Goal: Task Accomplishment & Management: Manage account settings

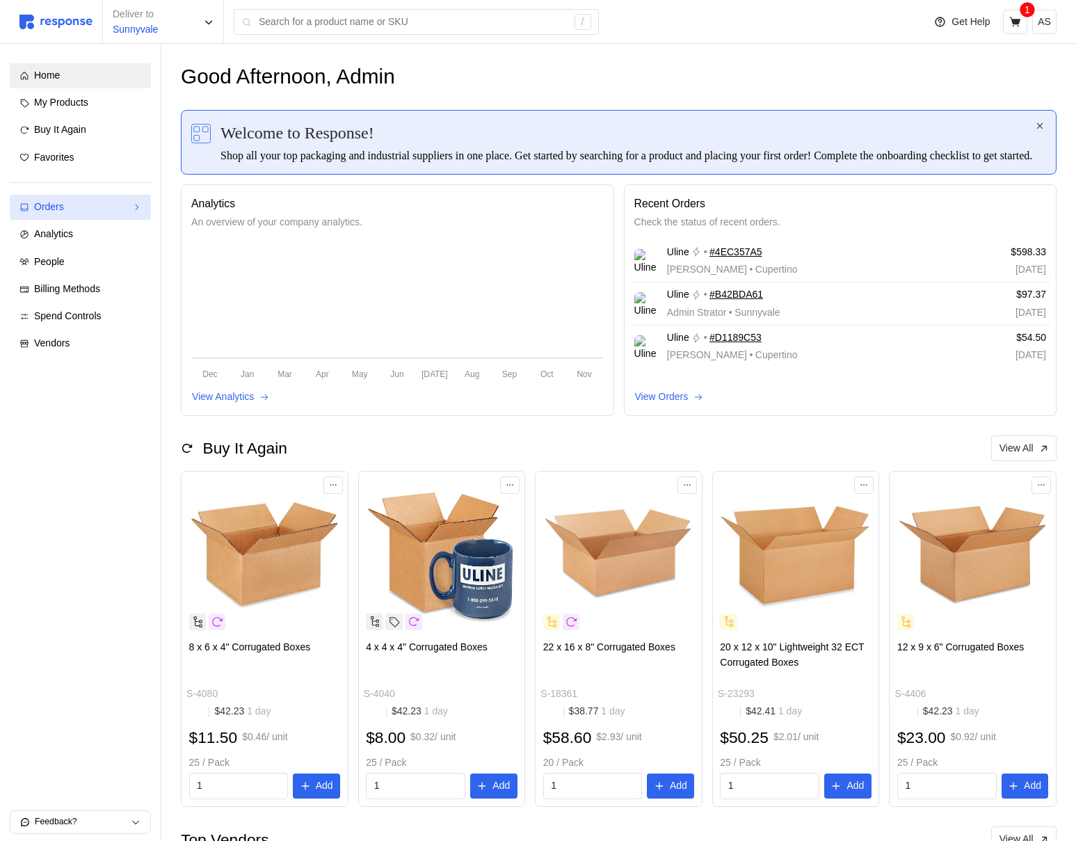
click at [111, 212] on div "Orders" at bounding box center [80, 207] width 92 height 15
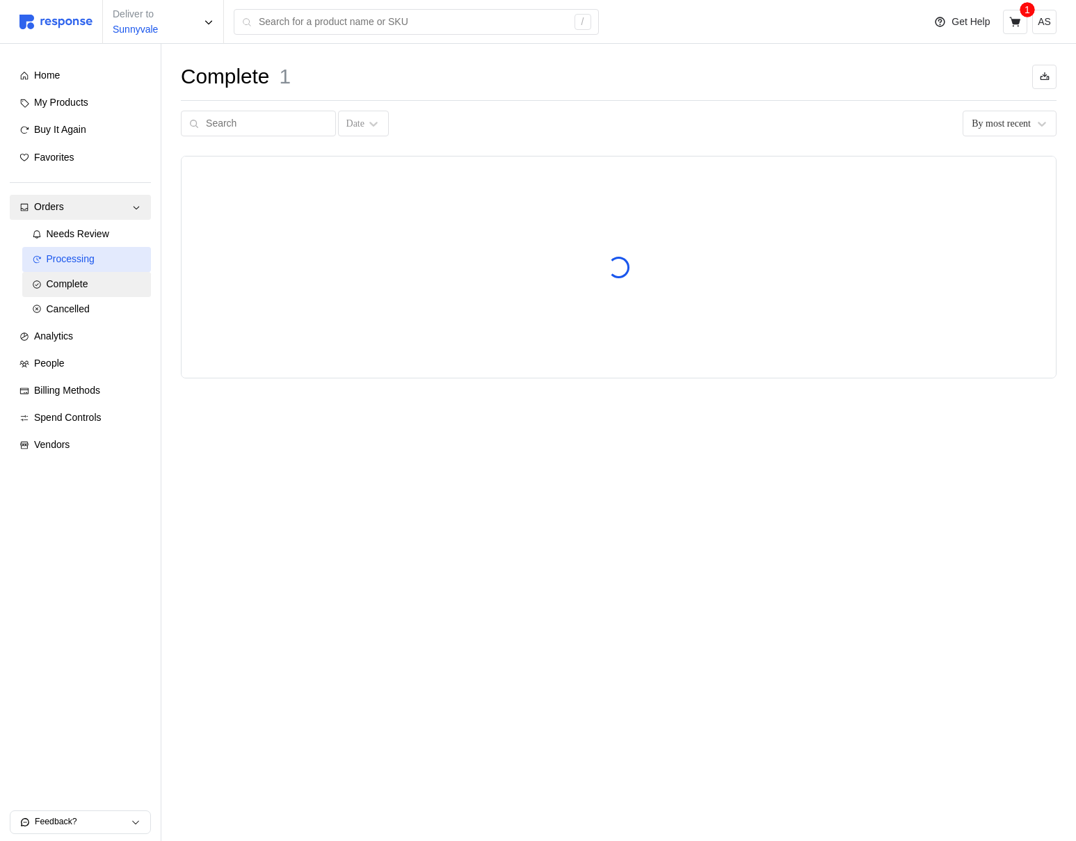
click at [92, 257] on span "Processing" at bounding box center [71, 258] width 48 height 11
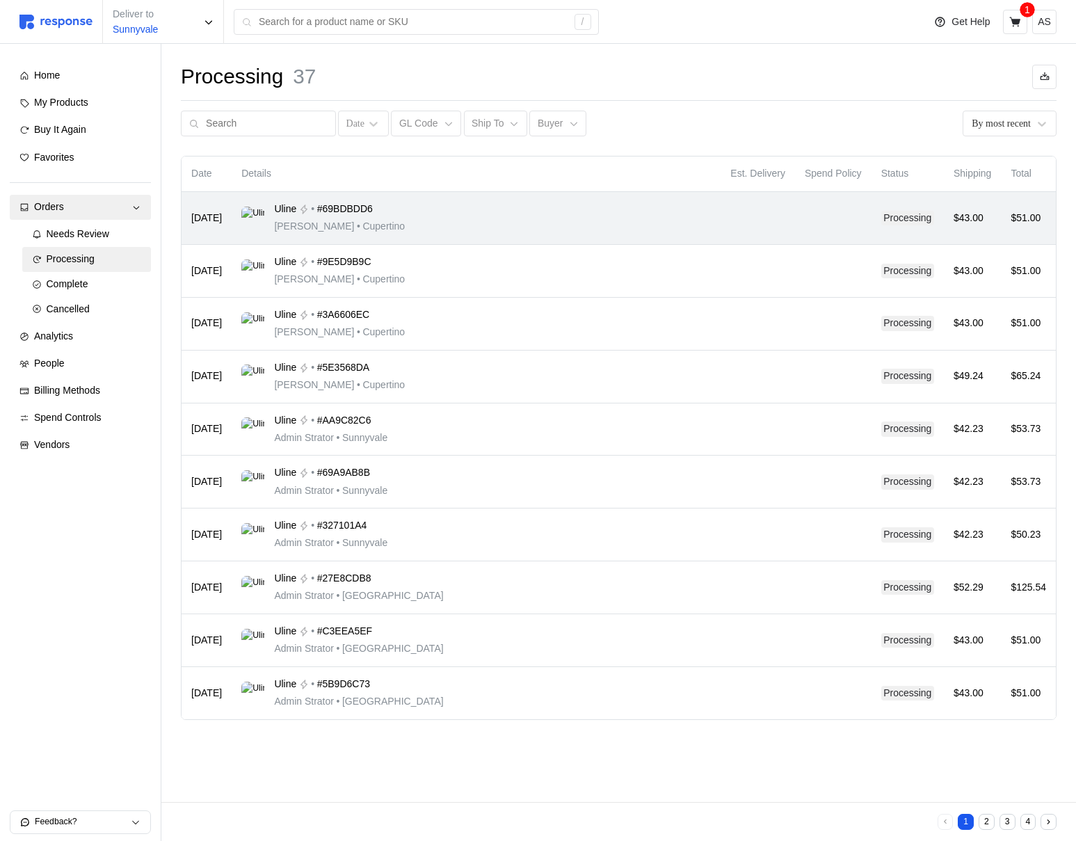
click at [590, 232] on div "Uline • #69BDBDD6 [PERSON_NAME] • [GEOGRAPHIC_DATA]" at bounding box center [475, 218] width 469 height 33
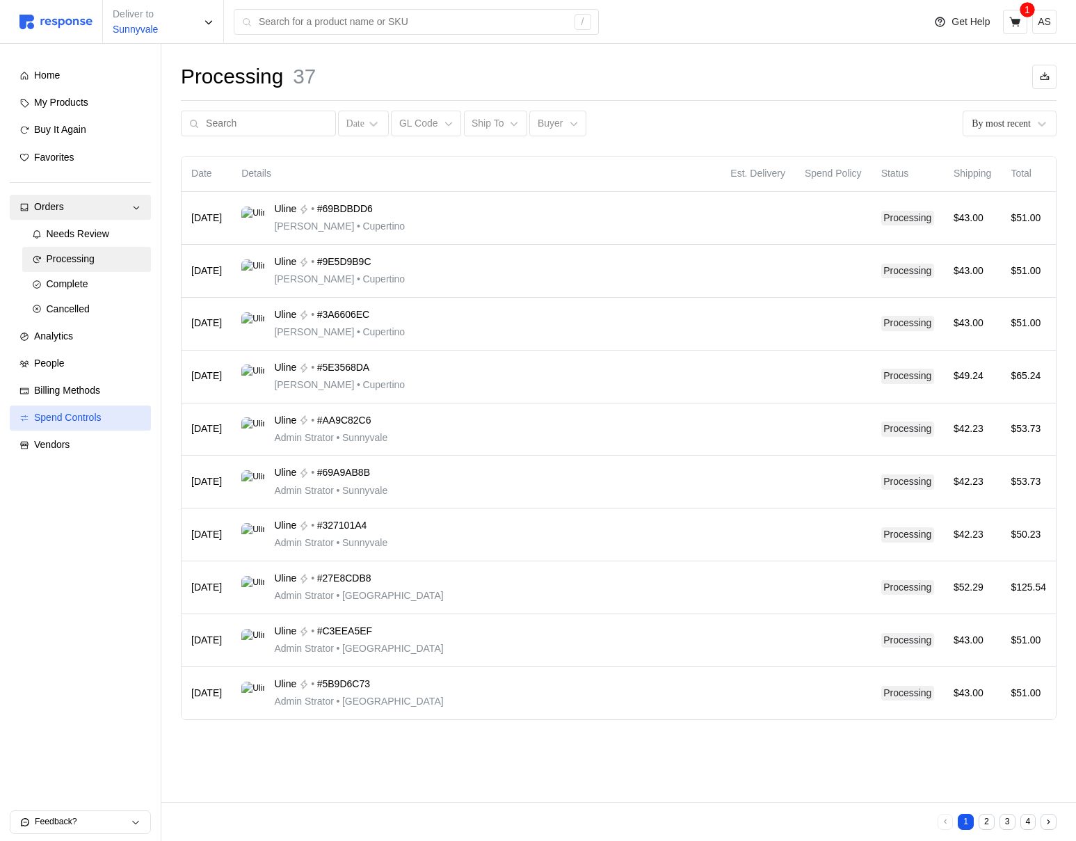
click at [84, 408] on link "Spend Controls" at bounding box center [80, 417] width 141 height 25
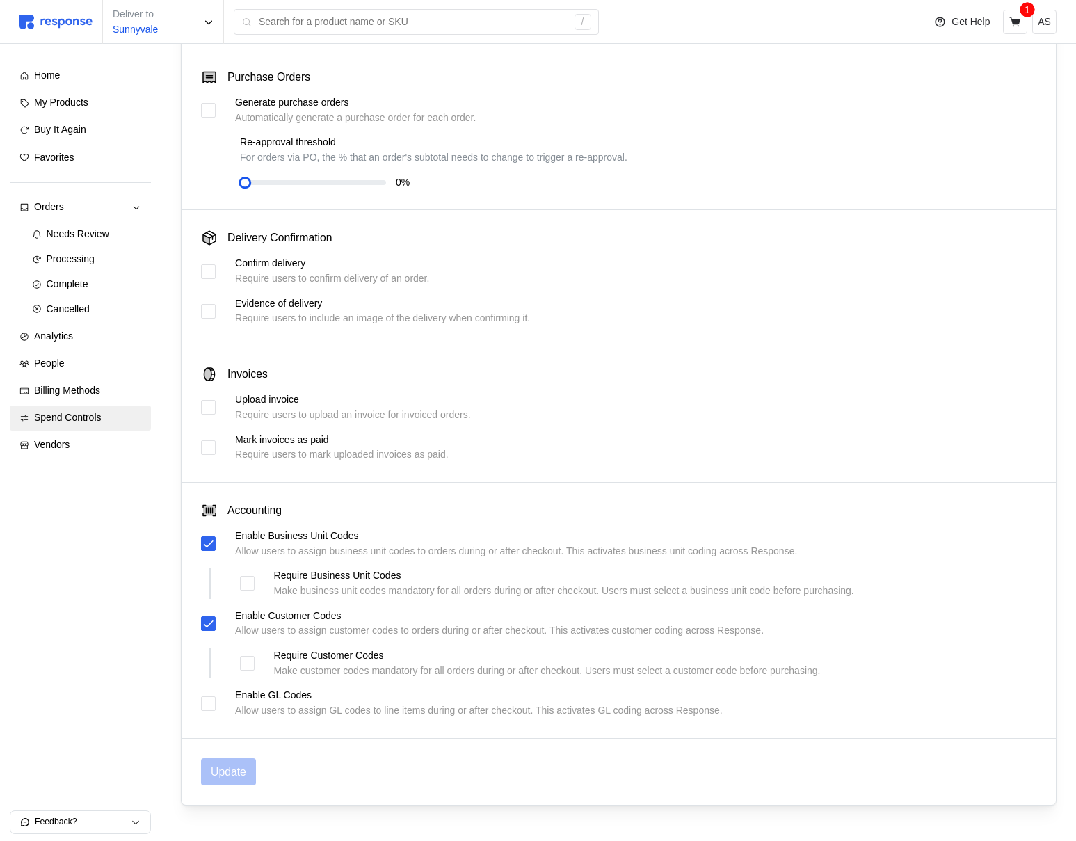
scroll to position [282, 0]
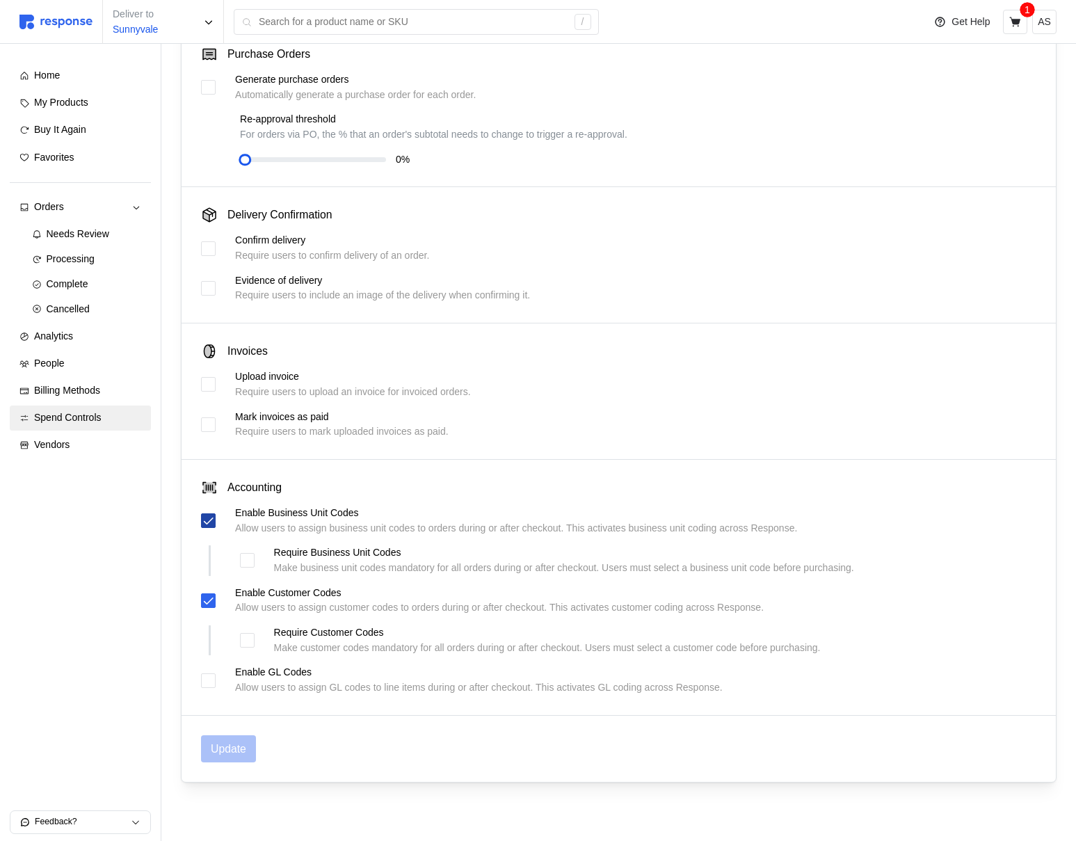
click at [207, 520] on icon at bounding box center [208, 521] width 13 height 13
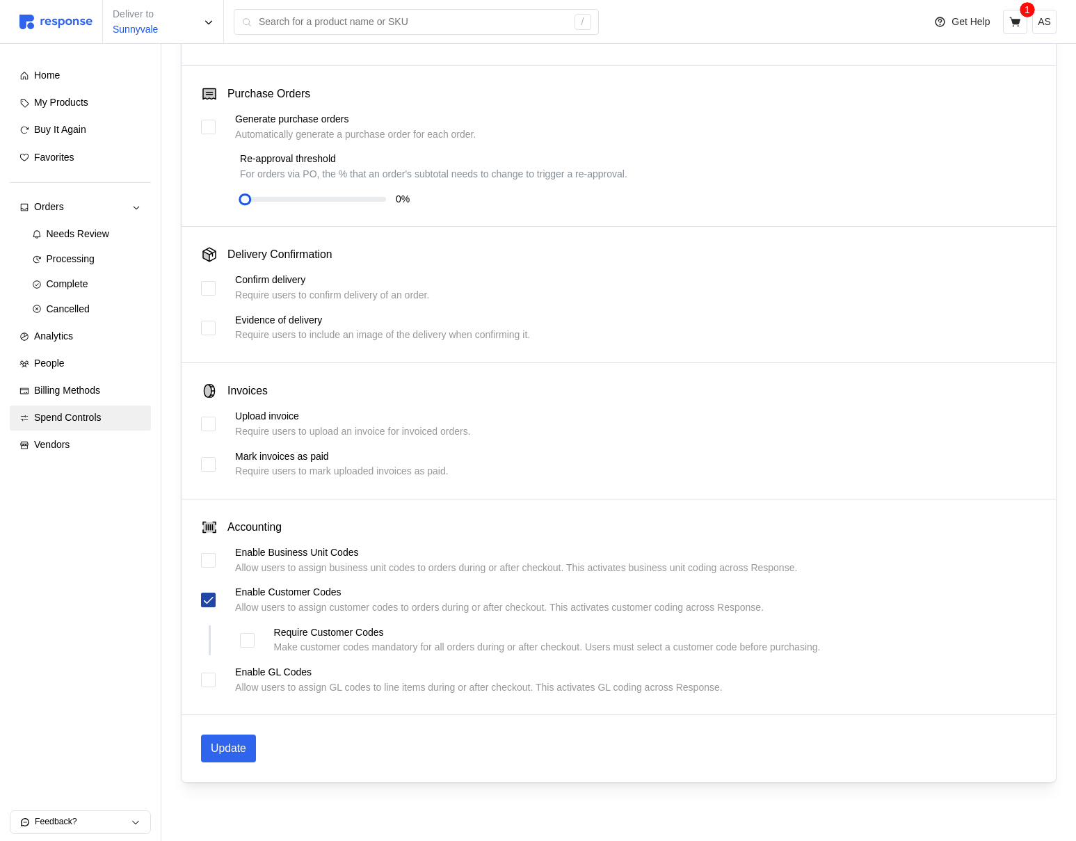
click at [209, 599] on icon at bounding box center [208, 600] width 13 height 13
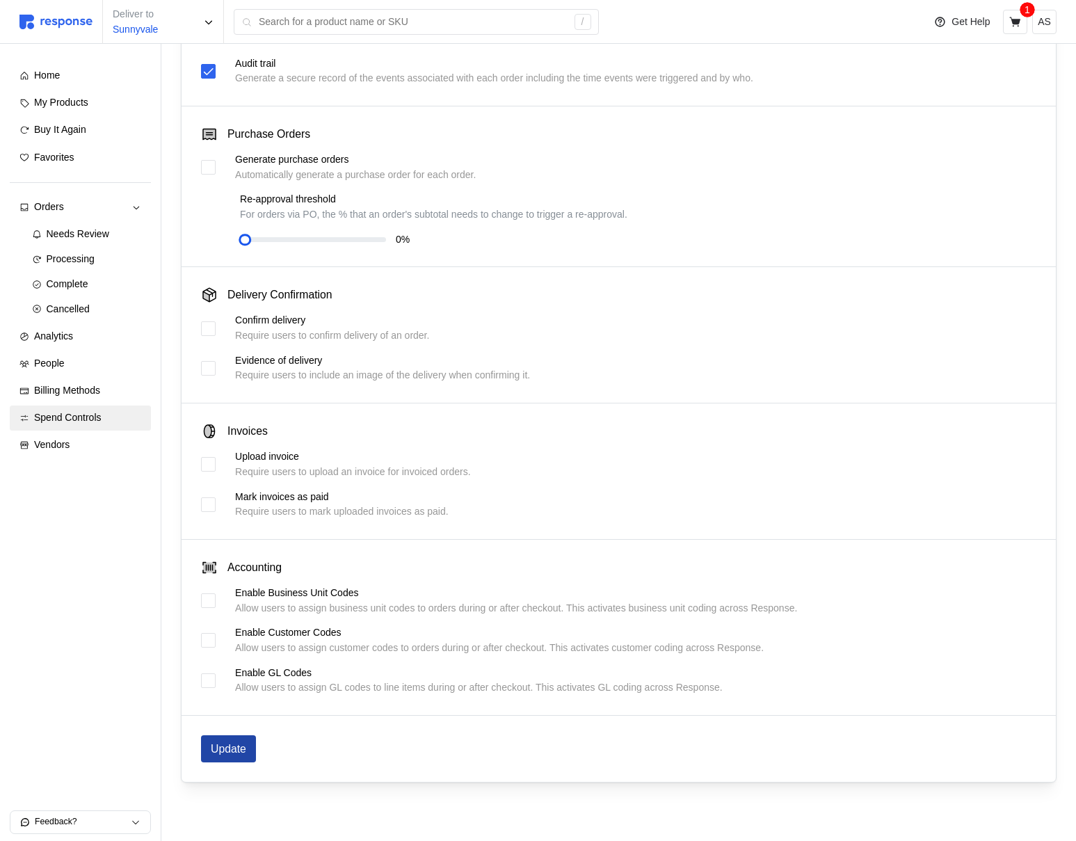
click at [227, 754] on p "Update" at bounding box center [228, 748] width 35 height 17
click at [104, 259] on div "Processing" at bounding box center [94, 259] width 95 height 15
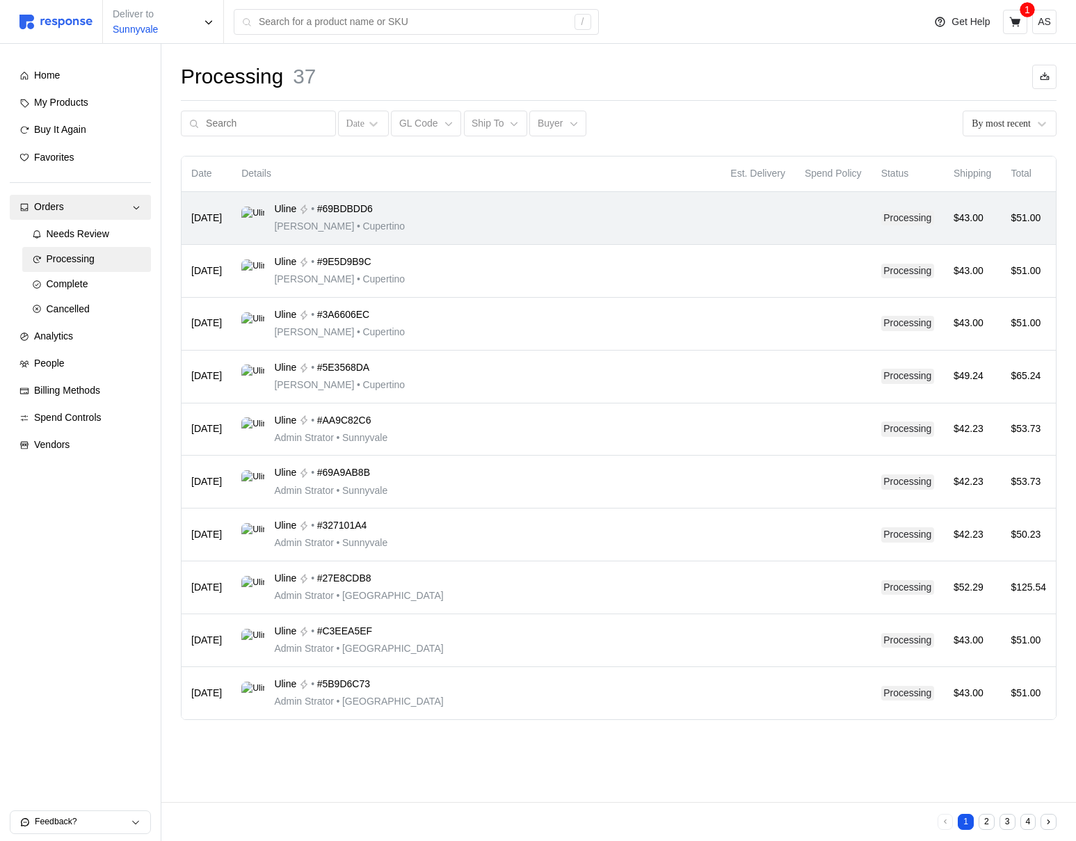
click at [544, 239] on td "Uline • #69BDBDD6 [PERSON_NAME] • [GEOGRAPHIC_DATA]" at bounding box center [476, 218] width 489 height 53
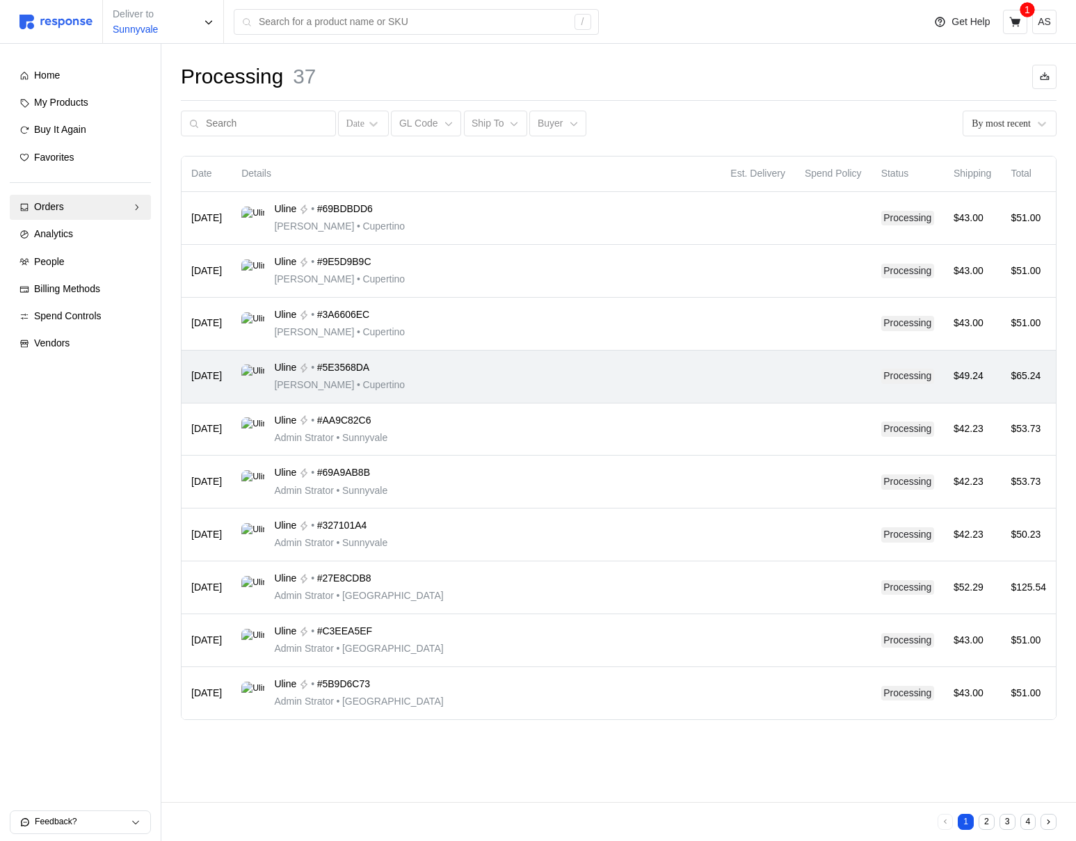
click at [433, 376] on div "Uline • #5E3568DA Michael Jordan • Cupertino" at bounding box center [475, 376] width 469 height 33
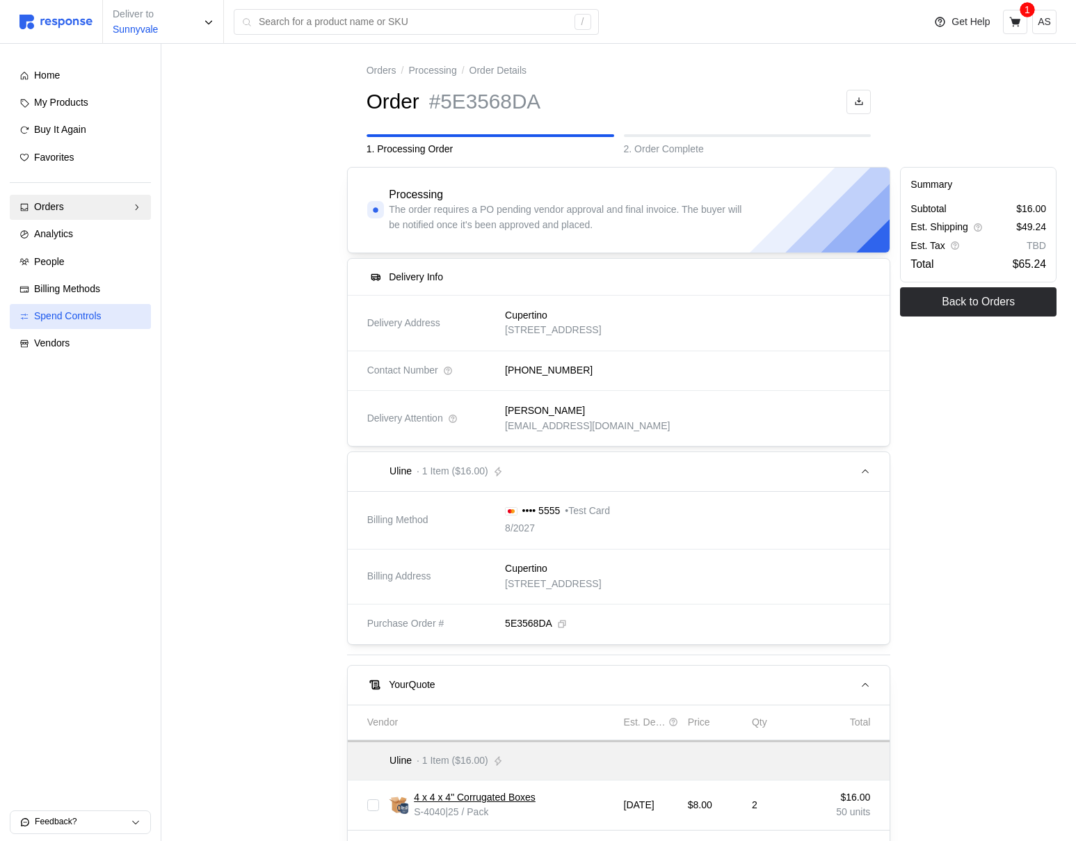
click at [66, 311] on span "Spend Controls" at bounding box center [67, 315] width 67 height 11
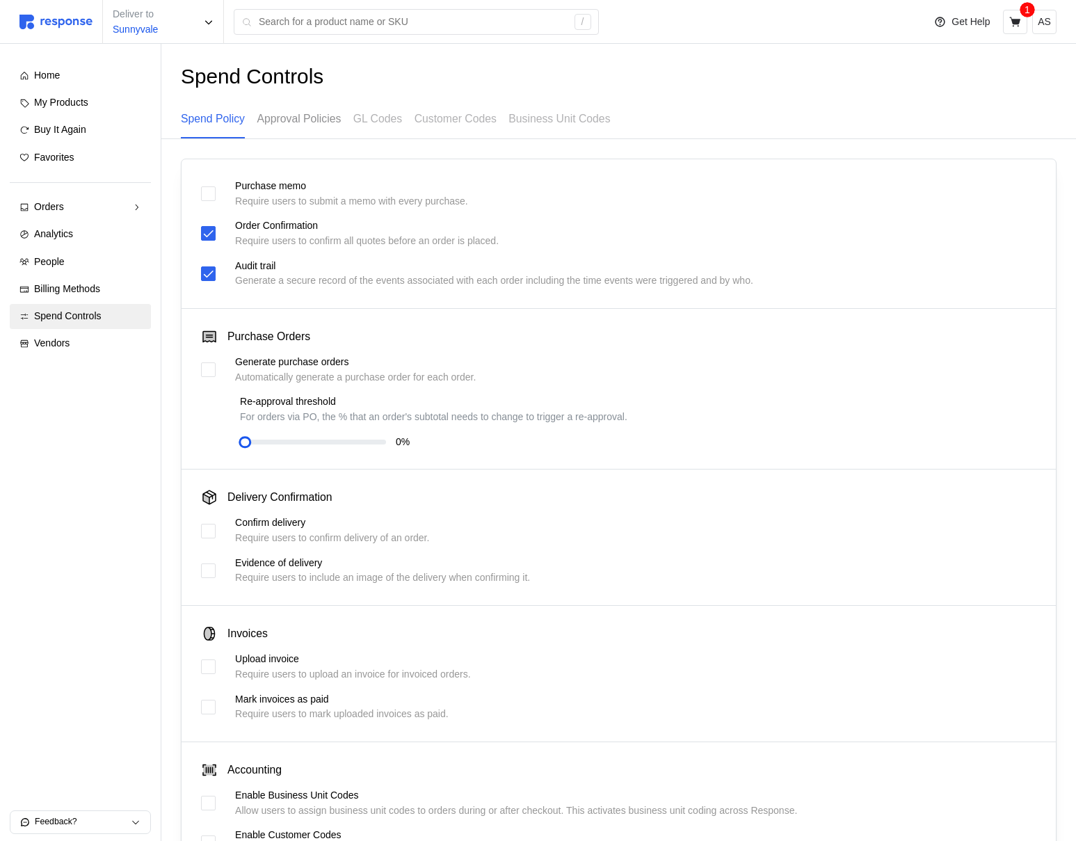
click at [299, 114] on p "Approval Policies" at bounding box center [299, 118] width 84 height 17
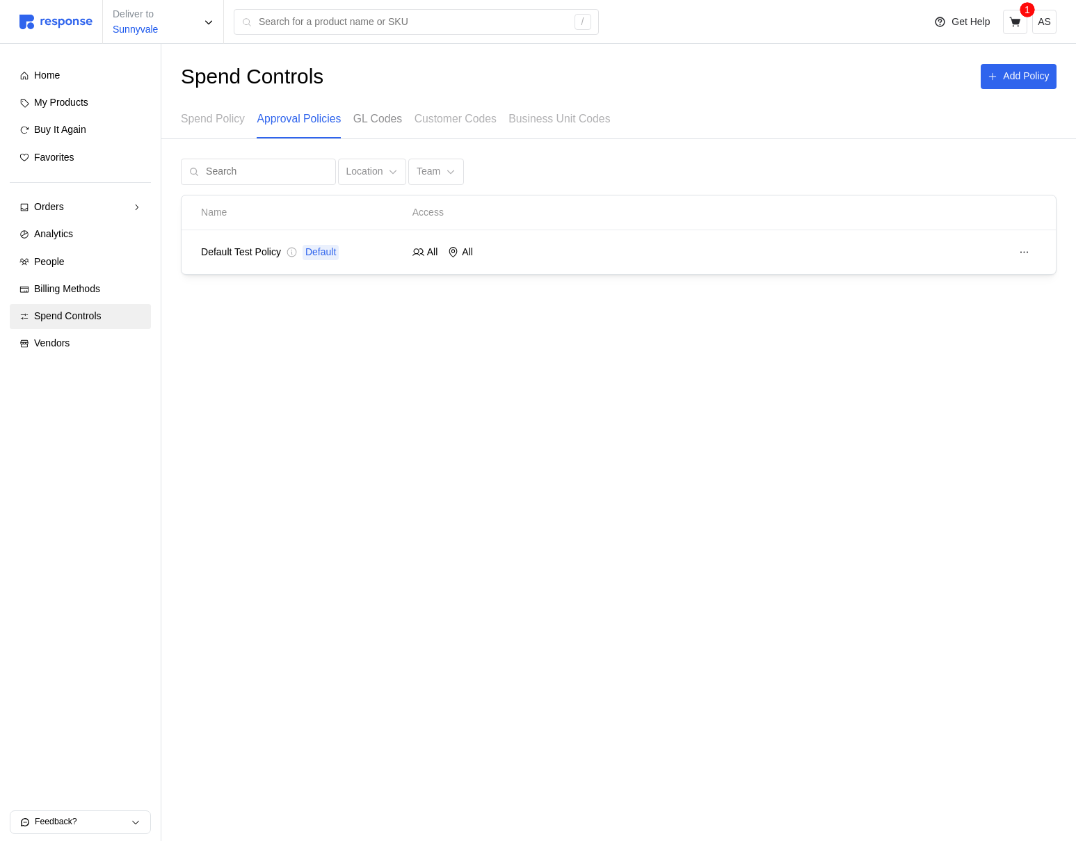
click at [402, 125] on p "GL Codes" at bounding box center [377, 118] width 49 height 17
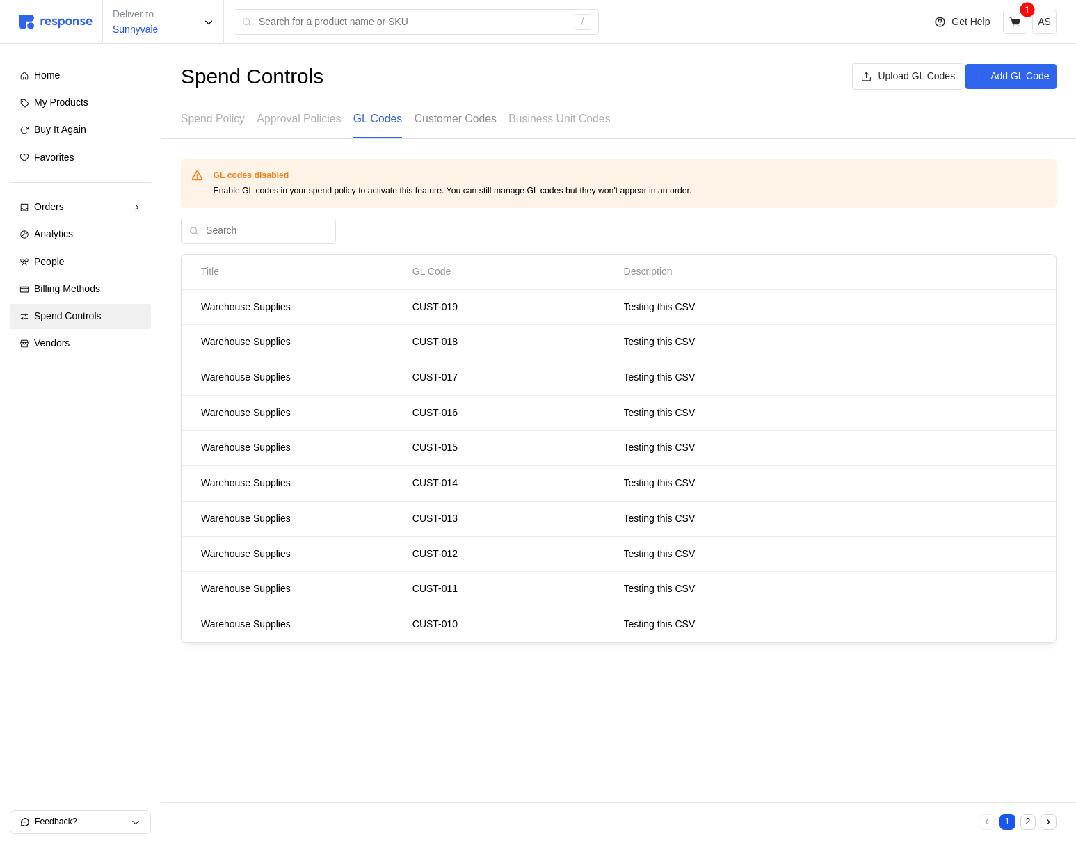
click at [461, 125] on p "Customer Codes" at bounding box center [455, 118] width 82 height 17
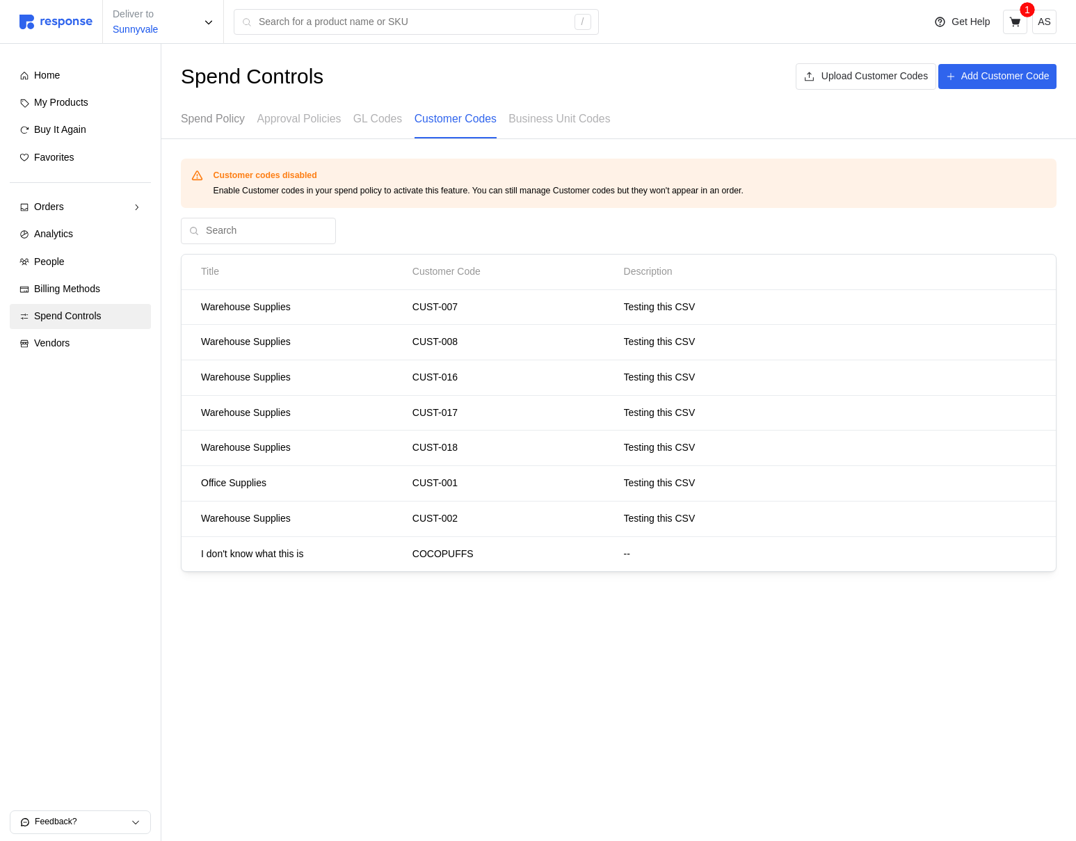
click at [206, 126] on p "Spend Policy" at bounding box center [213, 118] width 64 height 17
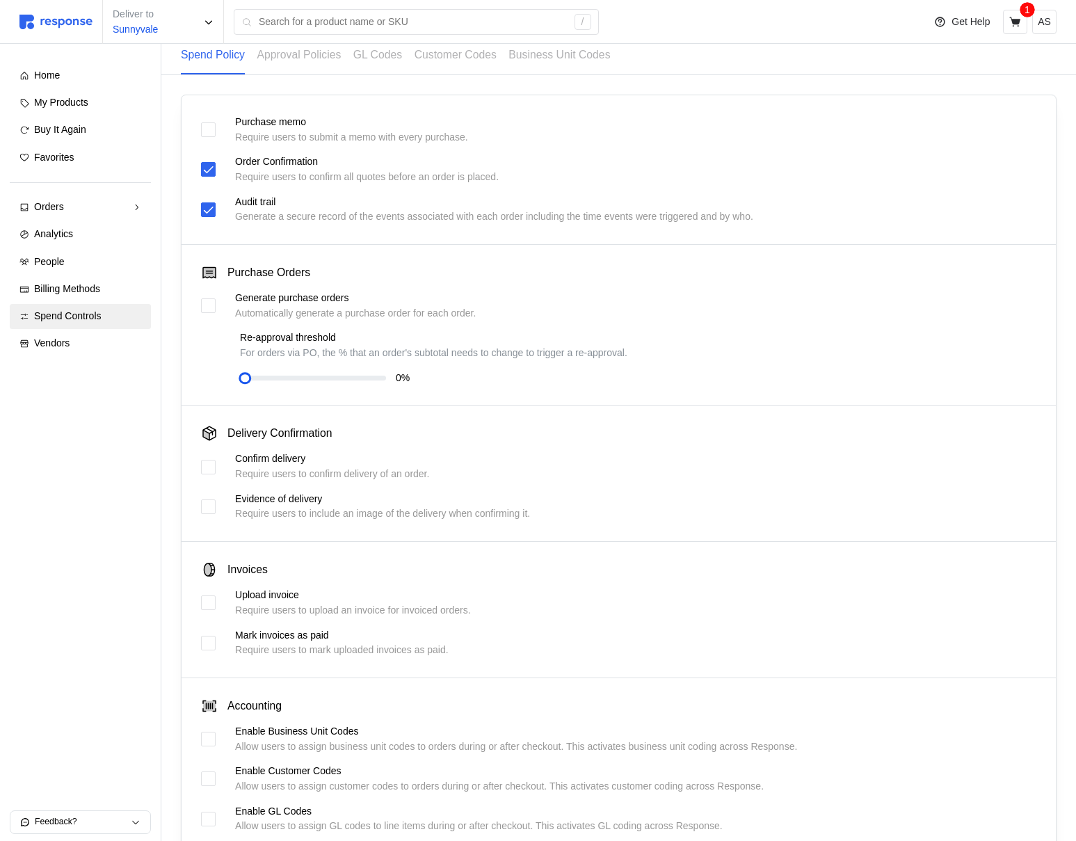
scroll to position [202, 0]
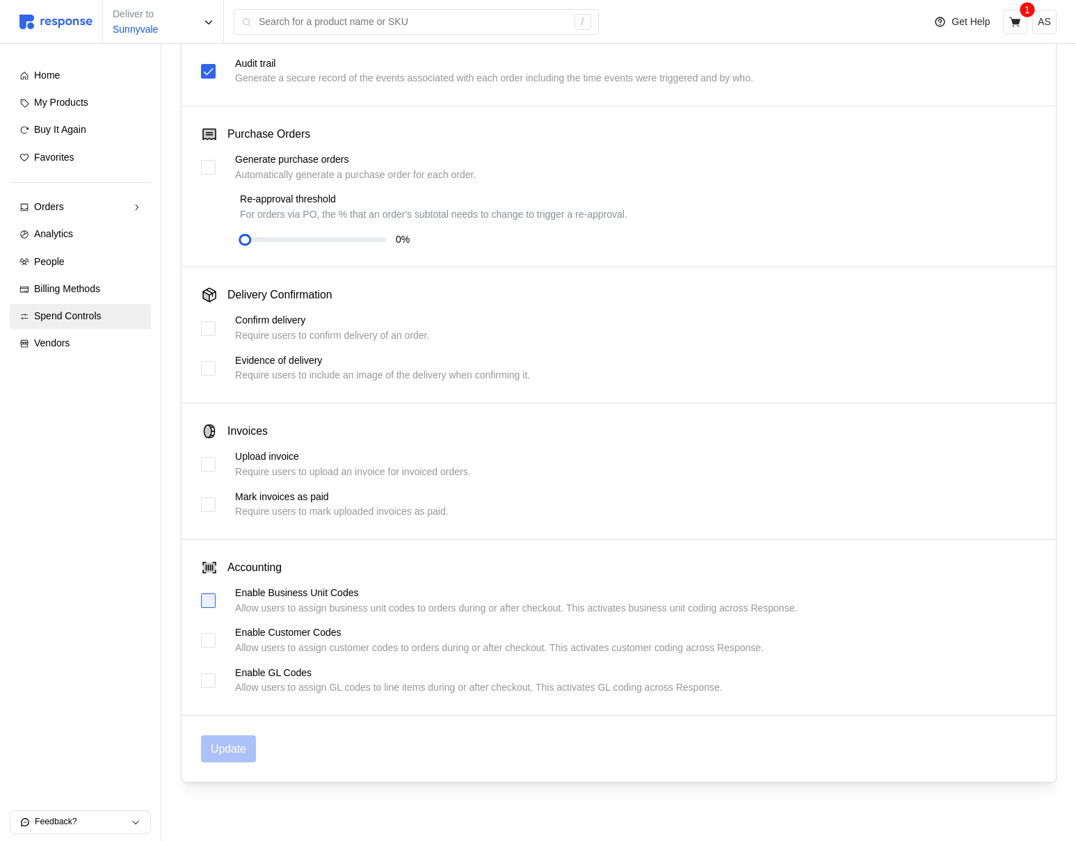
click at [206, 601] on div at bounding box center [208, 600] width 15 height 15
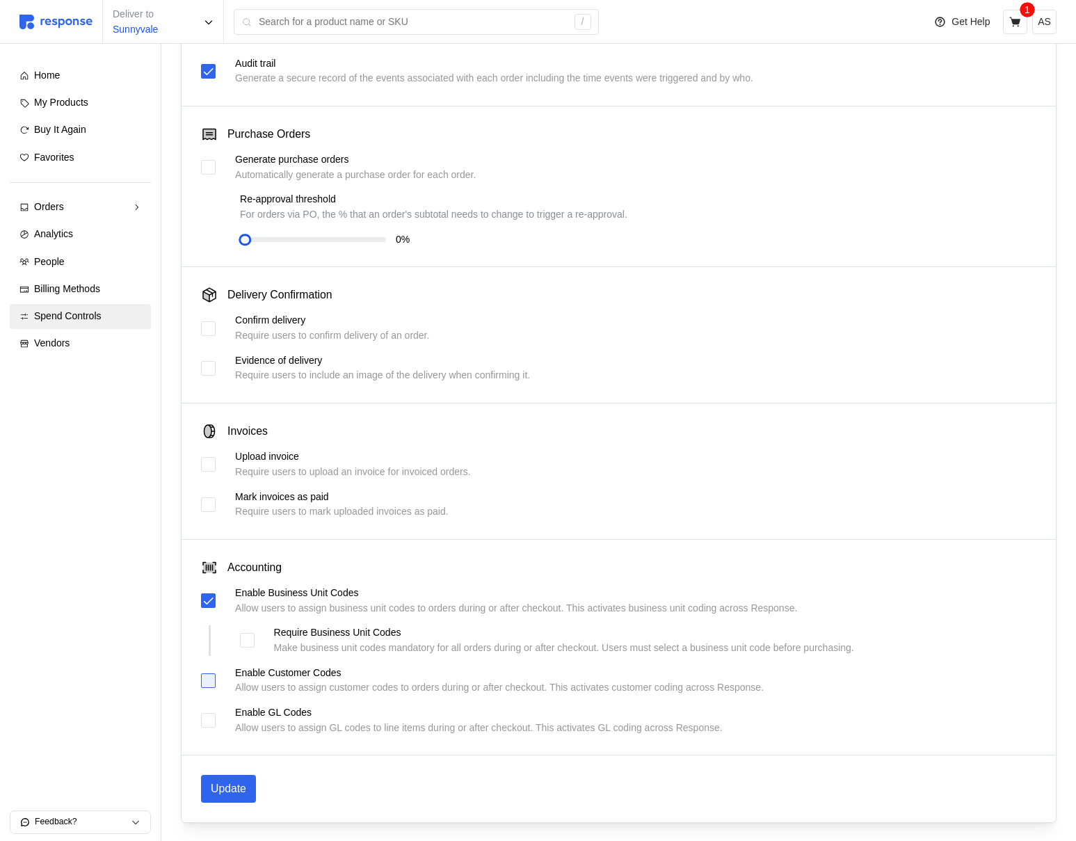
click at [211, 683] on div at bounding box center [208, 680] width 15 height 15
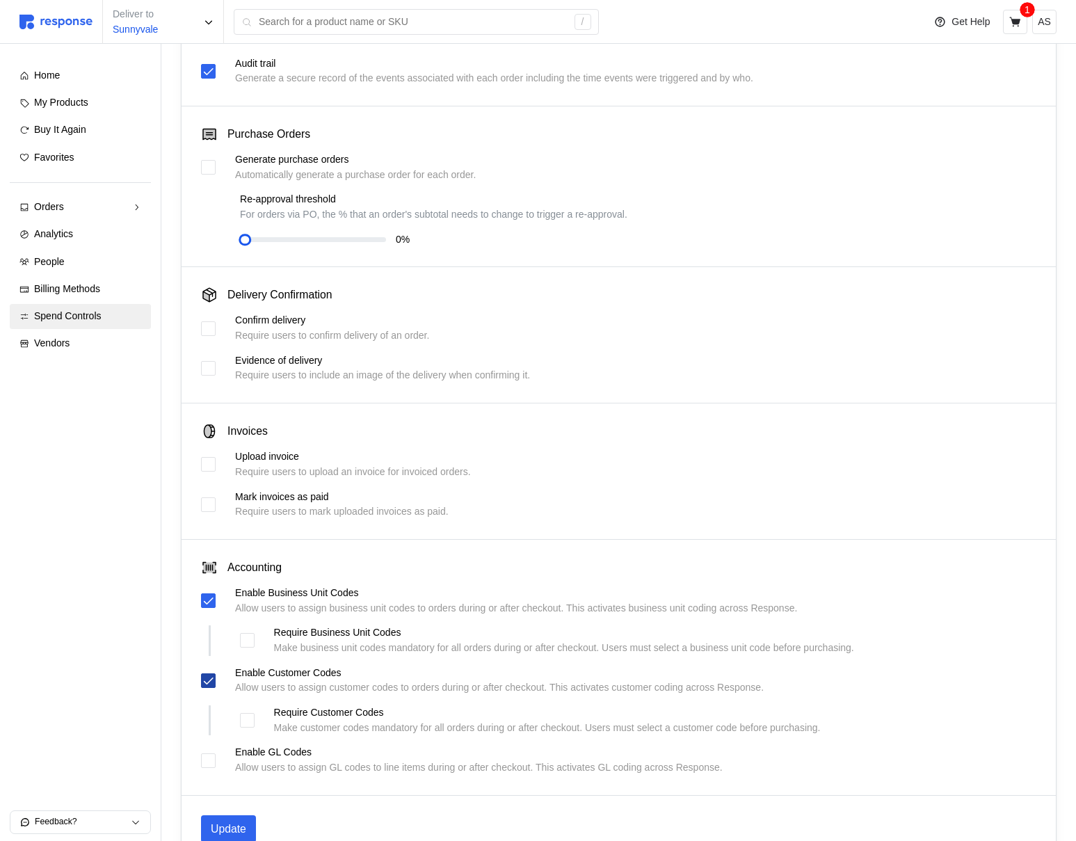
click at [204, 679] on icon at bounding box center [208, 680] width 13 height 13
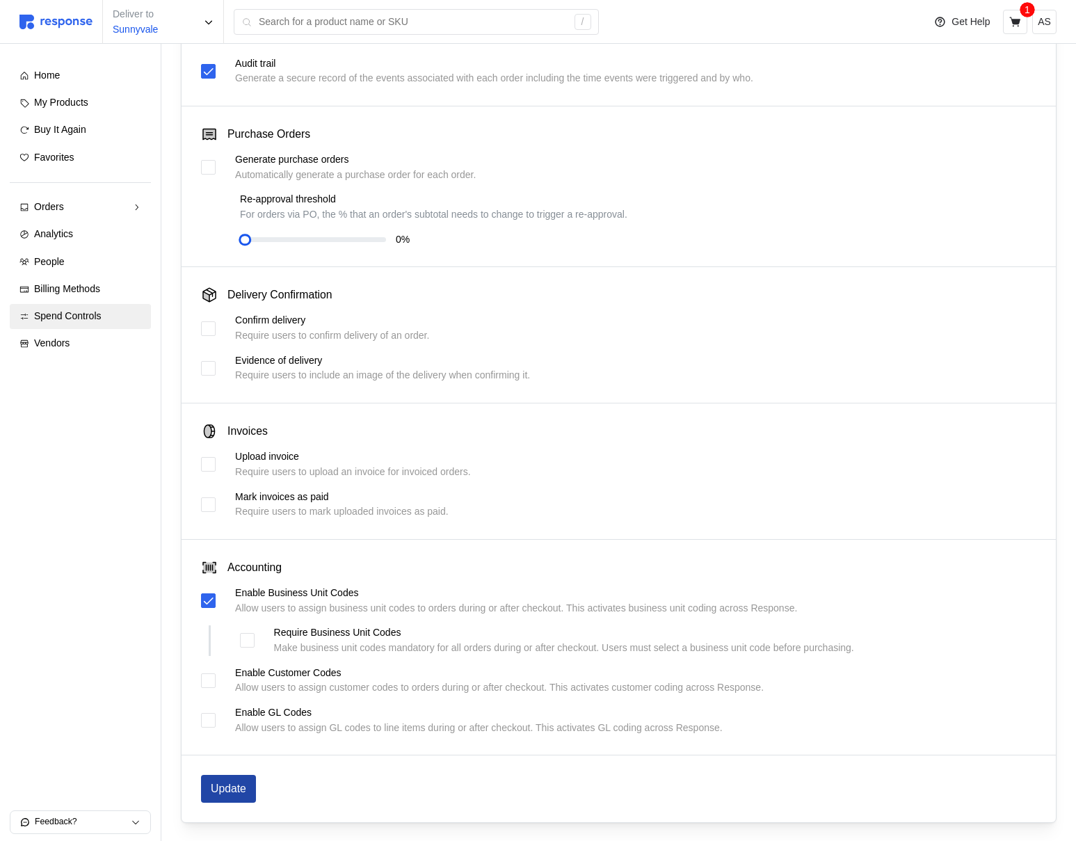
click at [234, 783] on p "Update" at bounding box center [228, 787] width 35 height 17
click at [97, 209] on div "Orders" at bounding box center [80, 207] width 92 height 15
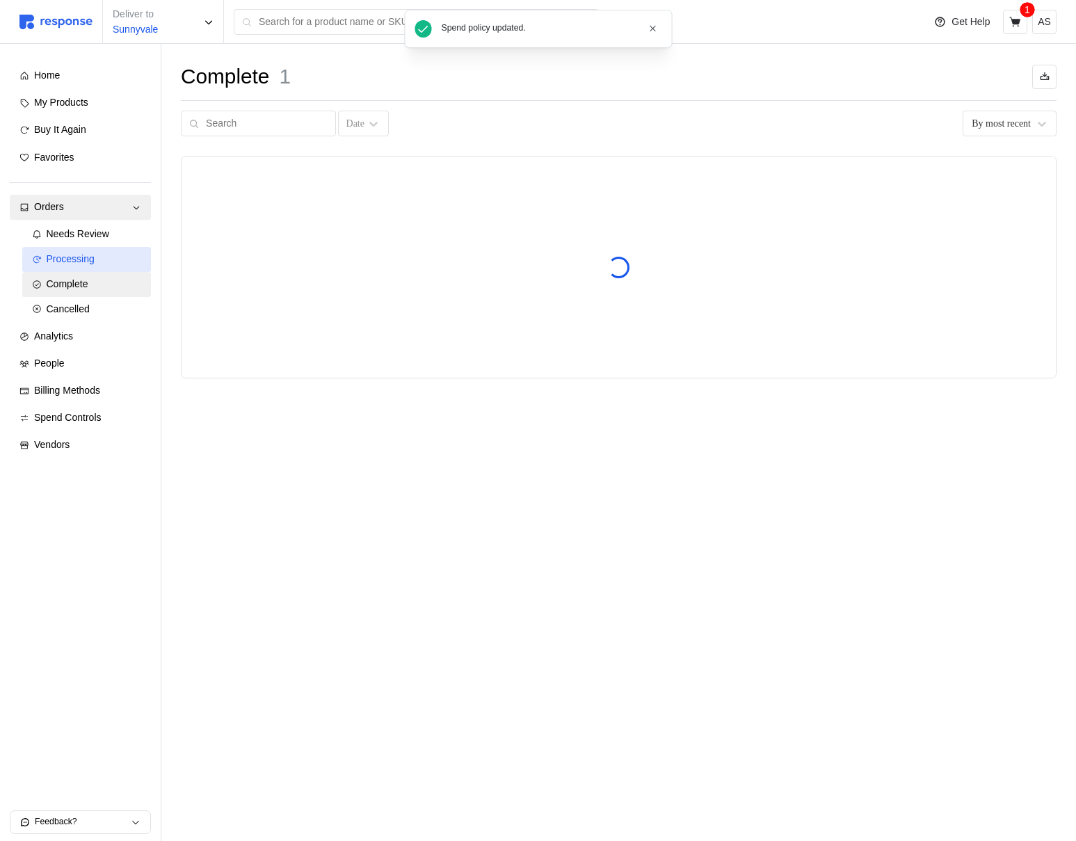
click at [87, 253] on span "Processing" at bounding box center [71, 258] width 48 height 11
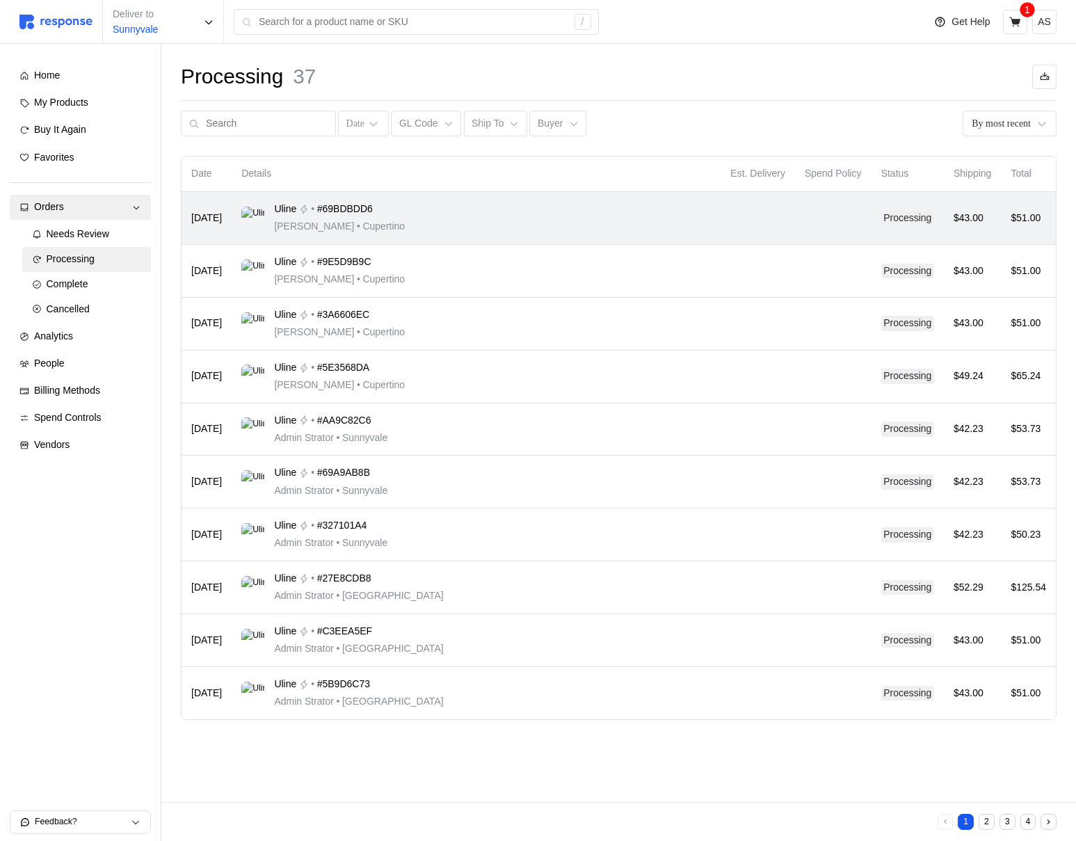
click at [557, 229] on div "Uline • #69BDBDD6 [PERSON_NAME] • [GEOGRAPHIC_DATA]" at bounding box center [475, 218] width 469 height 33
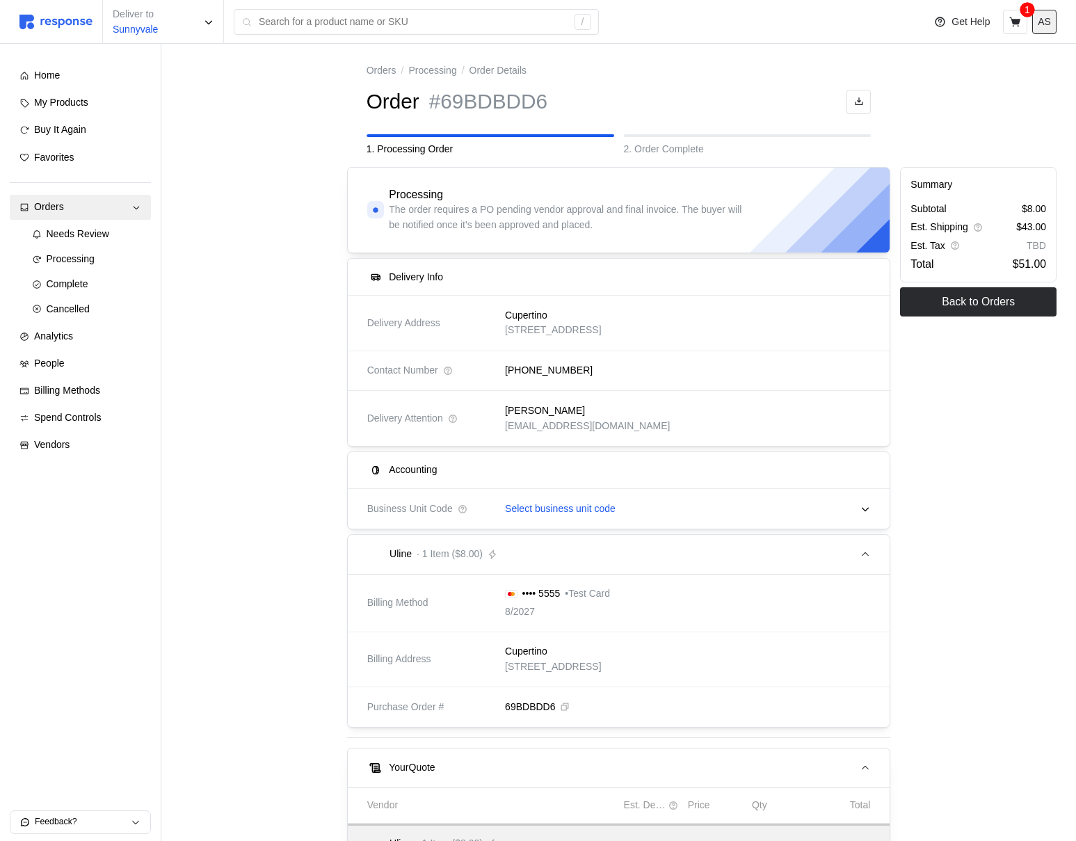
click at [1044, 19] on p "AS" at bounding box center [1043, 22] width 13 height 15
click at [1007, 81] on p "Logout" at bounding box center [1001, 79] width 89 height 15
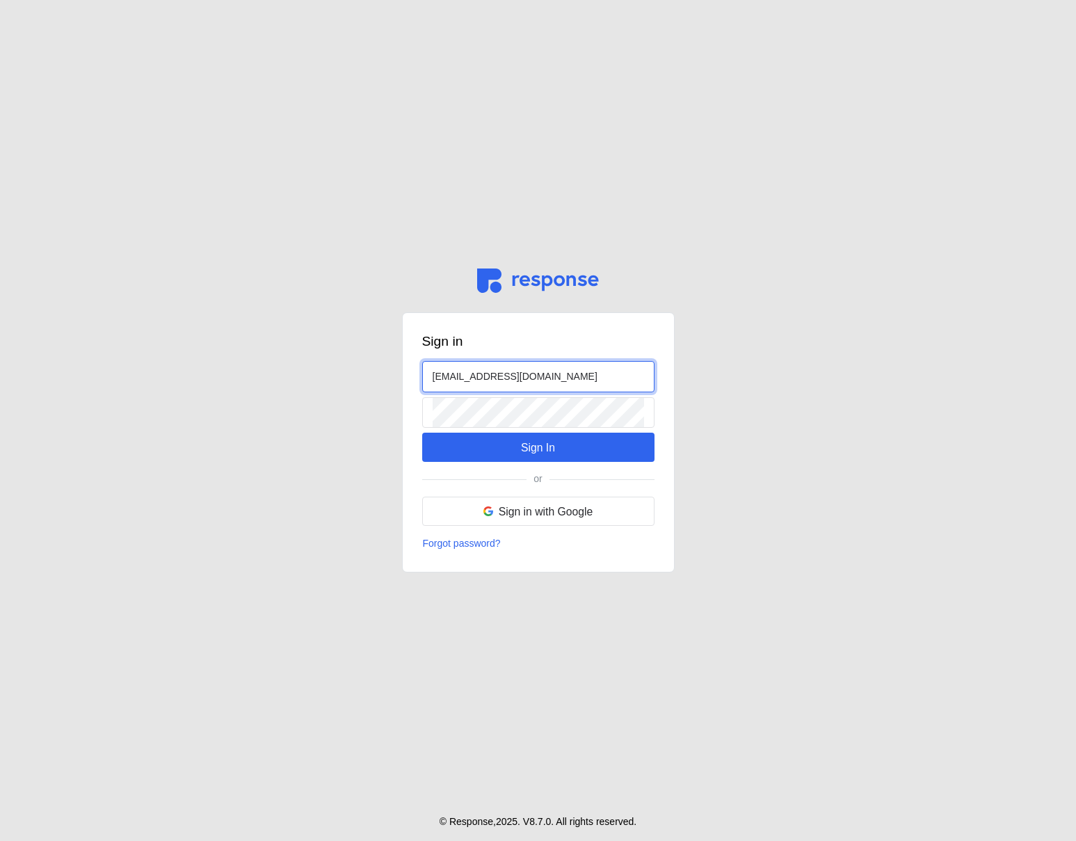
click at [452, 374] on input "[EMAIL_ADDRESS][DOMAIN_NAME]" at bounding box center [537, 377] width 211 height 30
type input "[EMAIL_ADDRESS][DOMAIN_NAME]"
